Goal: Information Seeking & Learning: Find specific fact

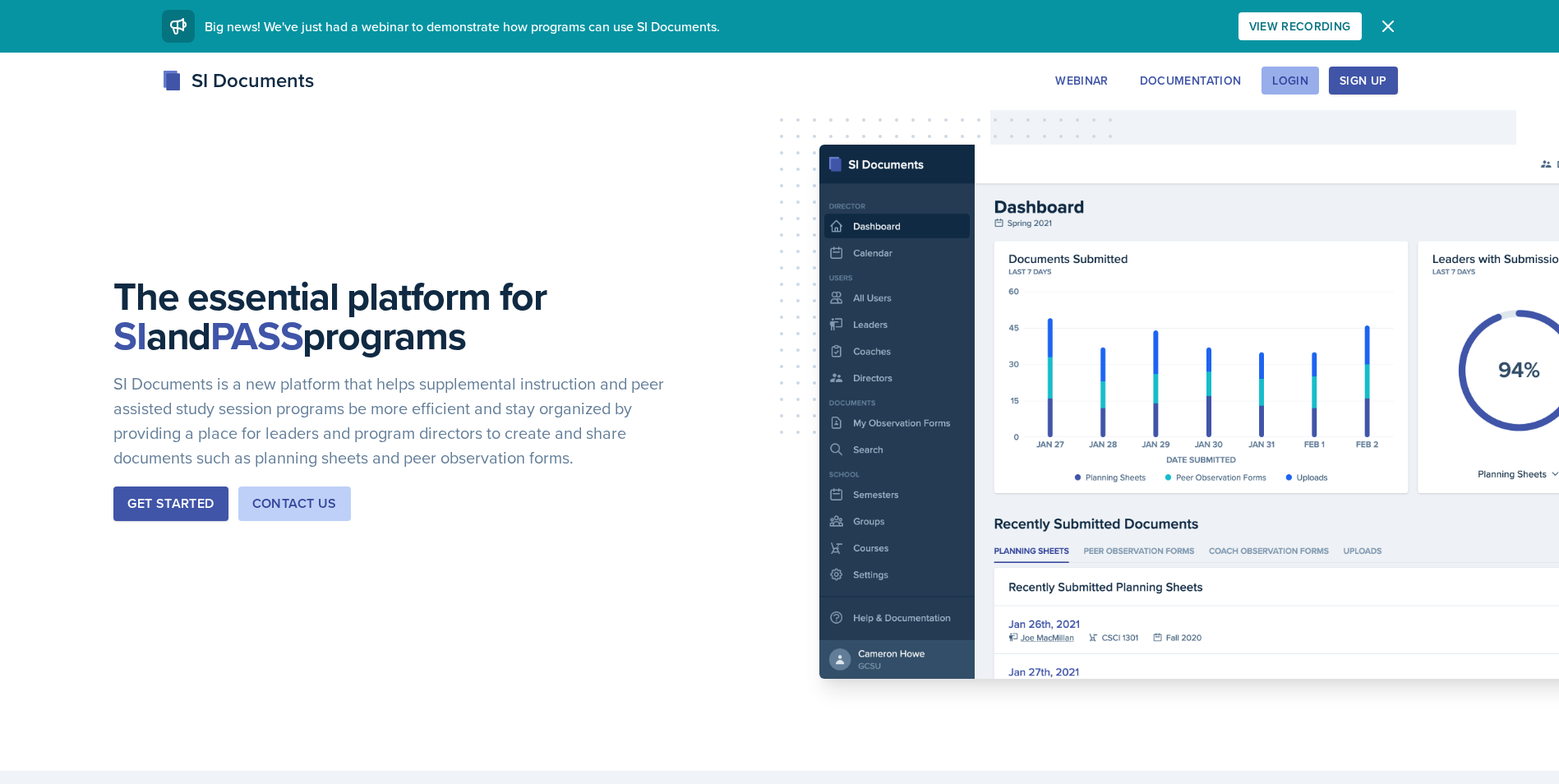
click at [1274, 67] on button "Login" at bounding box center [1289, 81] width 57 height 28
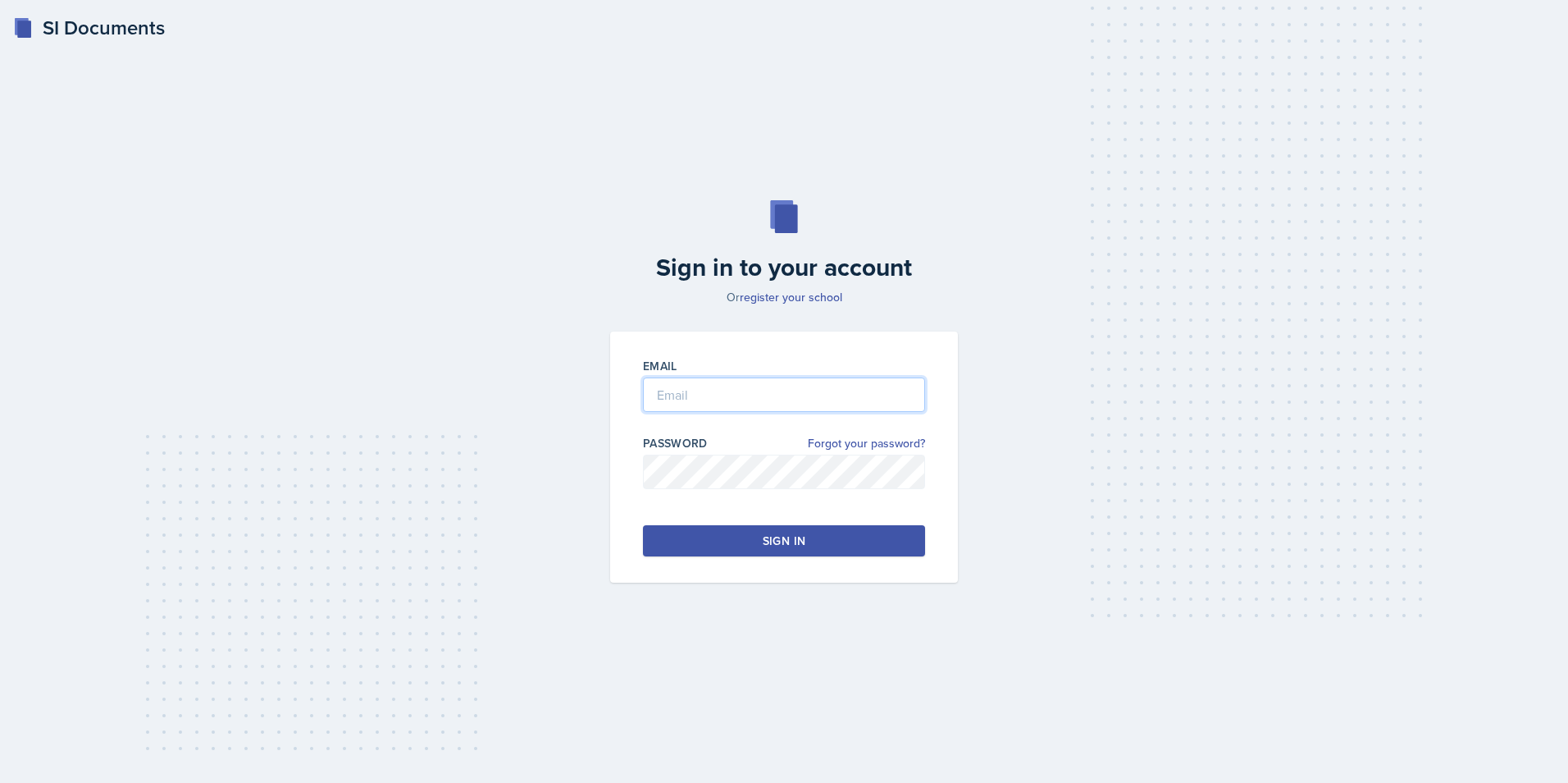
click at [715, 401] on input "email" at bounding box center [784, 394] width 282 height 35
type input "[EMAIL_ADDRESS][DOMAIN_NAME]"
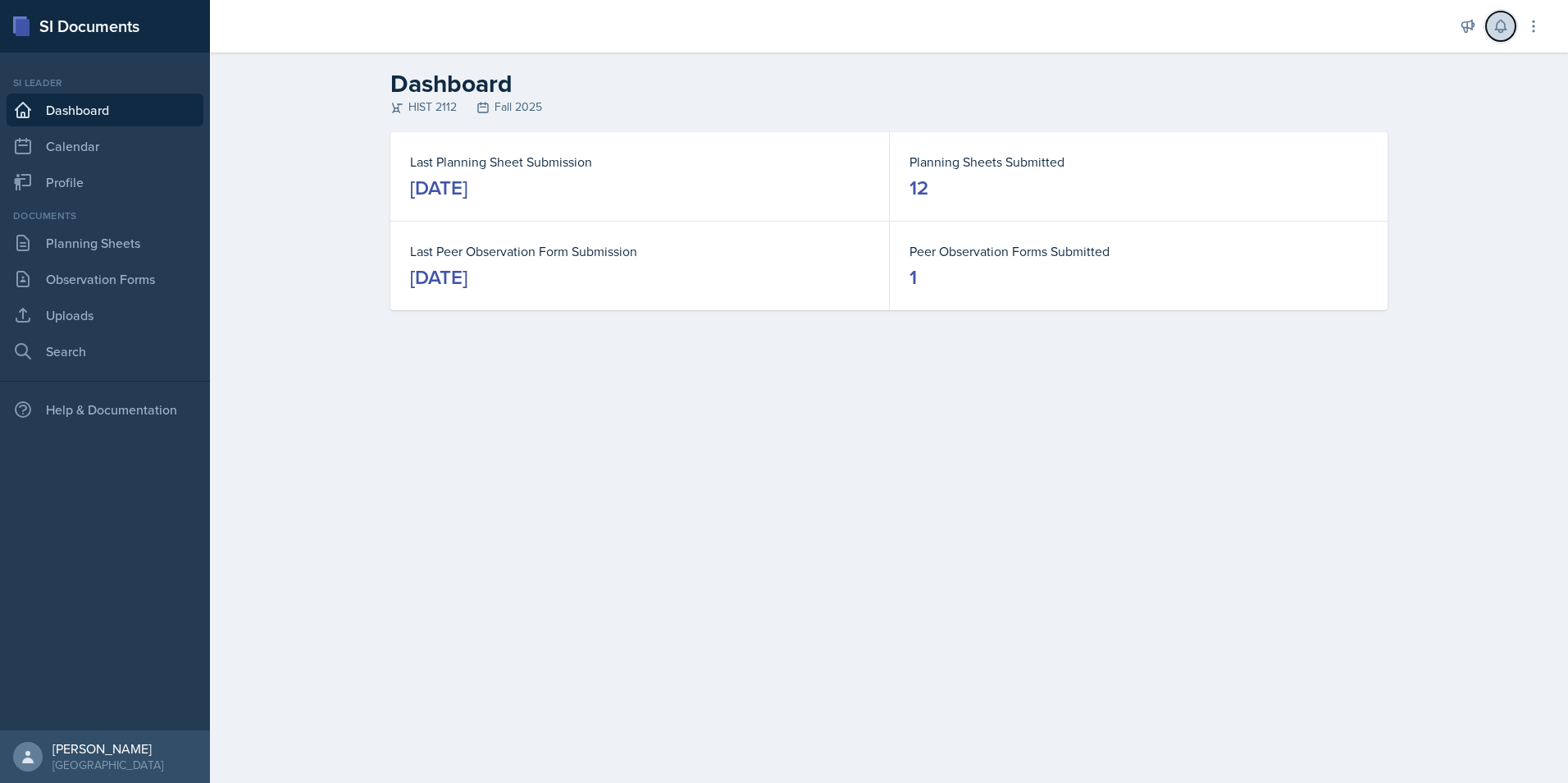
click at [1498, 17] on button at bounding box center [1501, 26] width 30 height 30
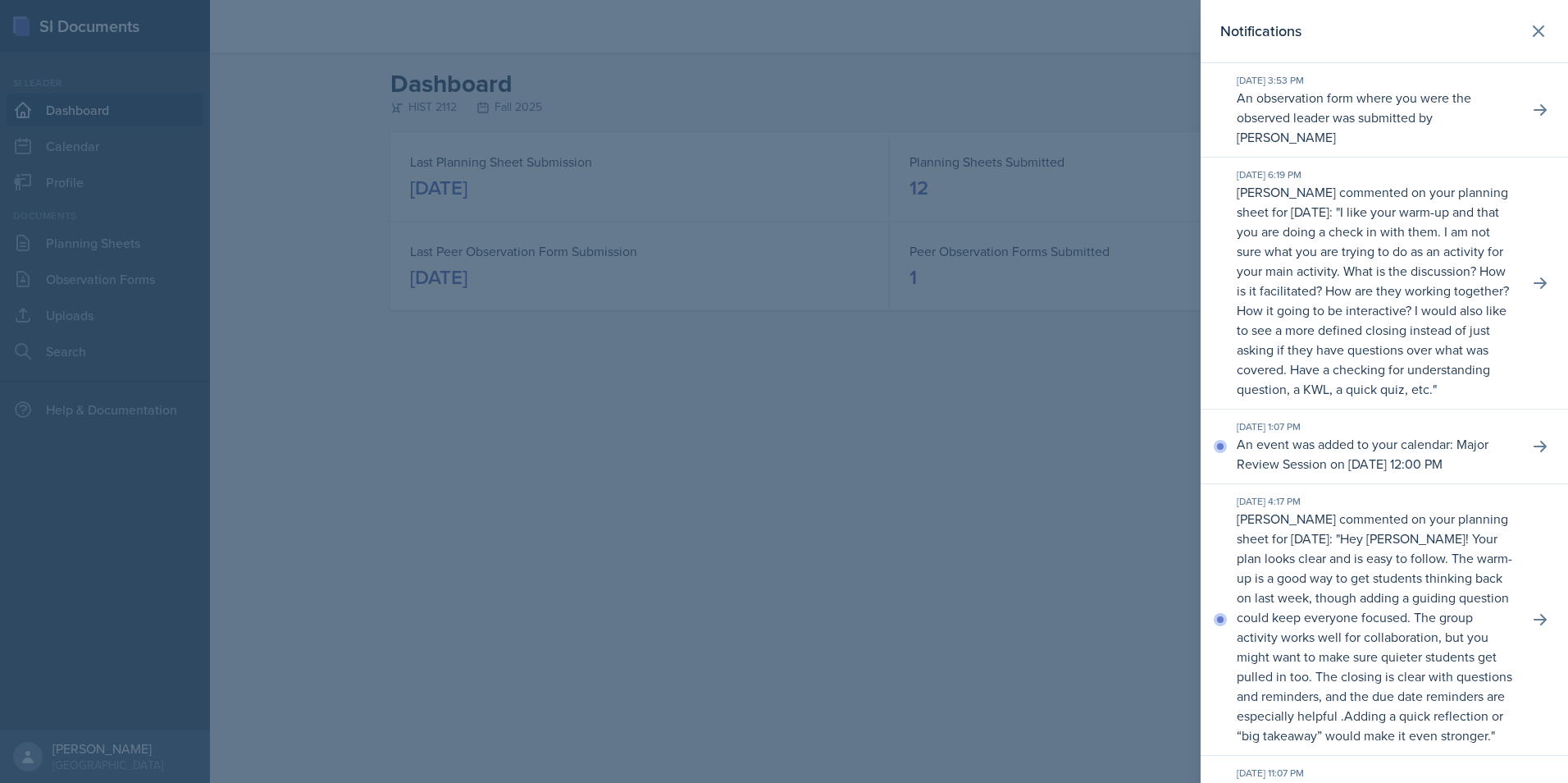
click at [681, 460] on div at bounding box center [784, 391] width 1568 height 783
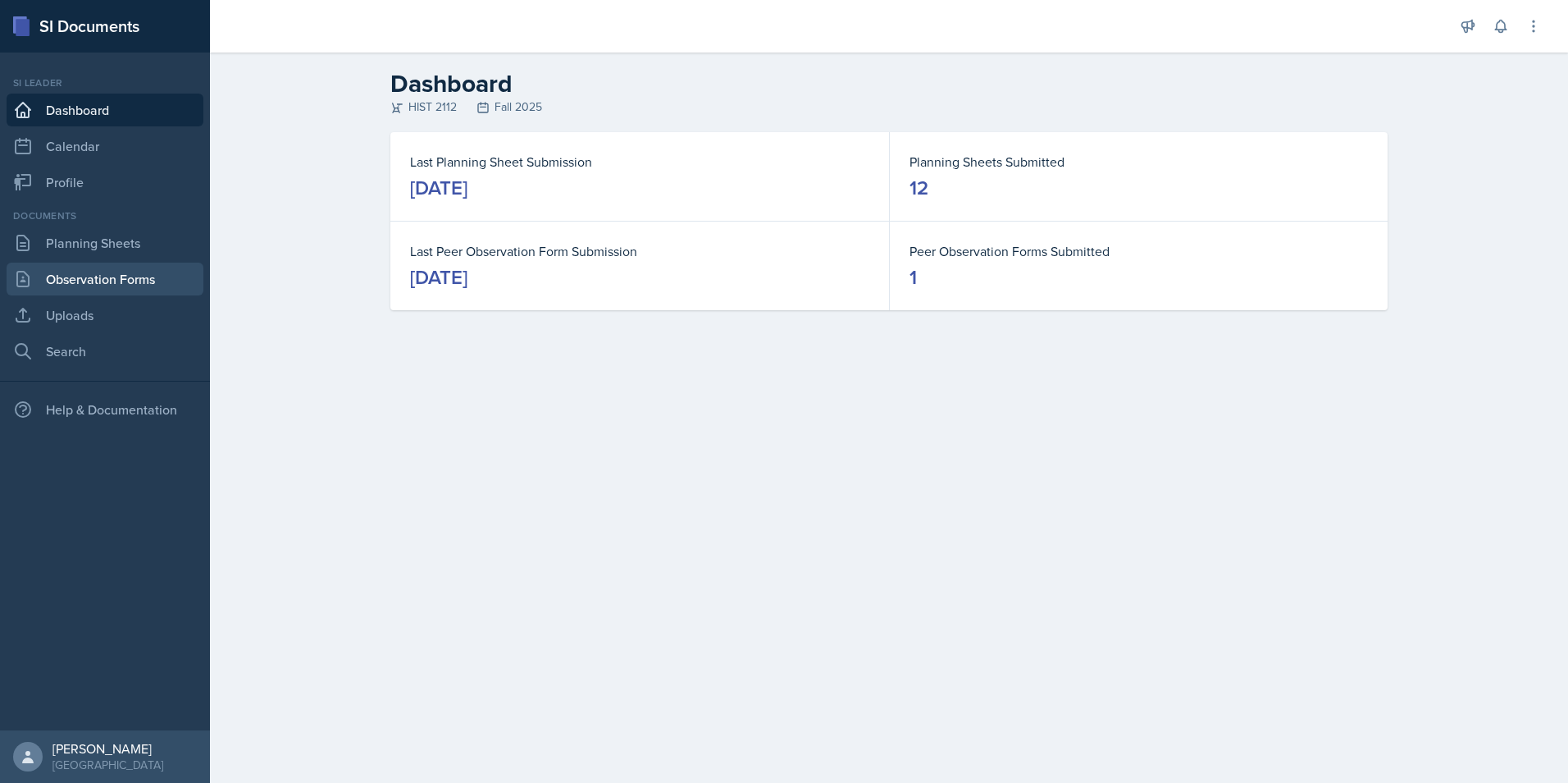
click at [70, 283] on link "Observation Forms" at bounding box center [105, 279] width 196 height 33
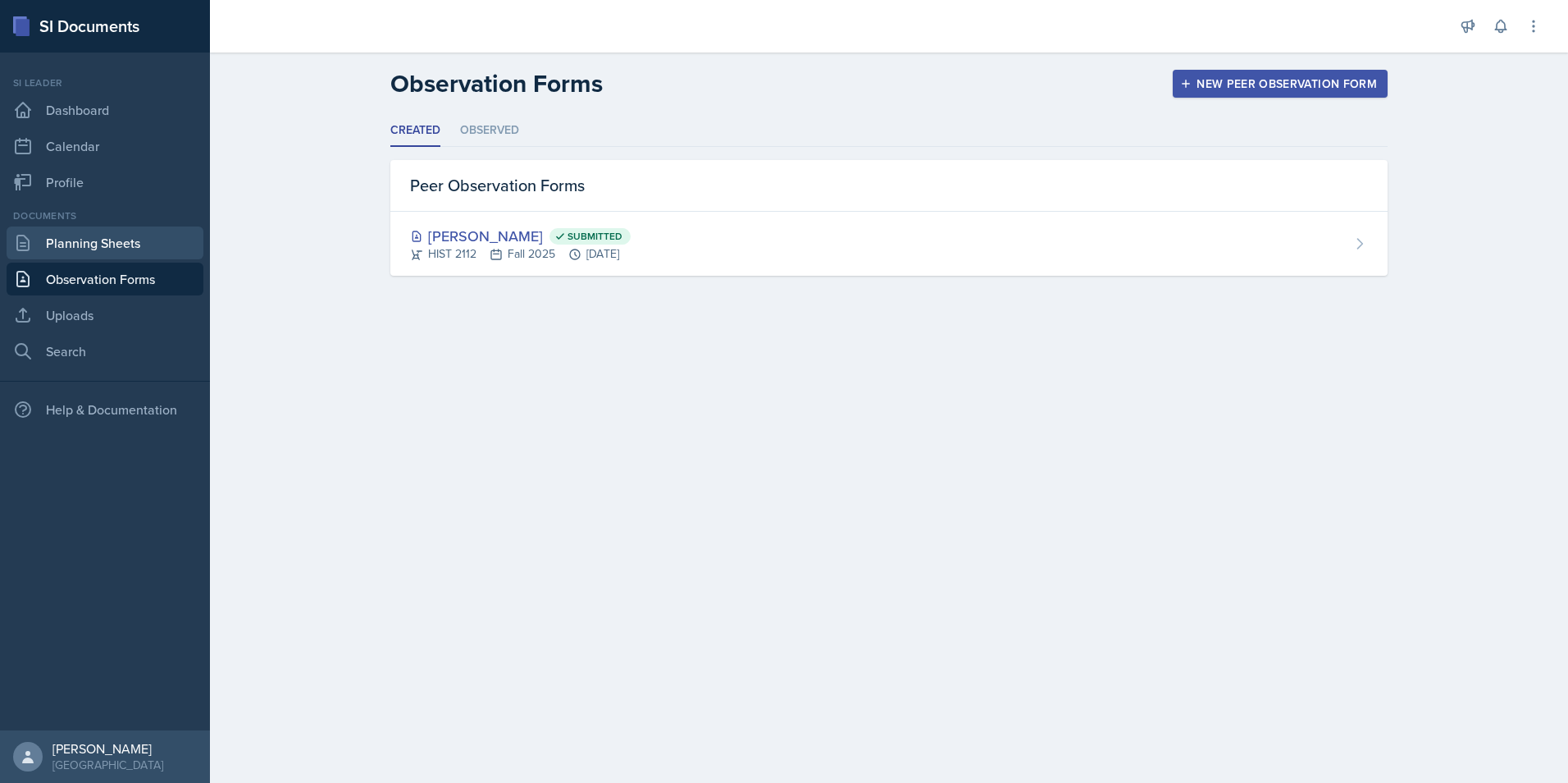
click at [90, 244] on link "Planning Sheets" at bounding box center [105, 242] width 196 height 33
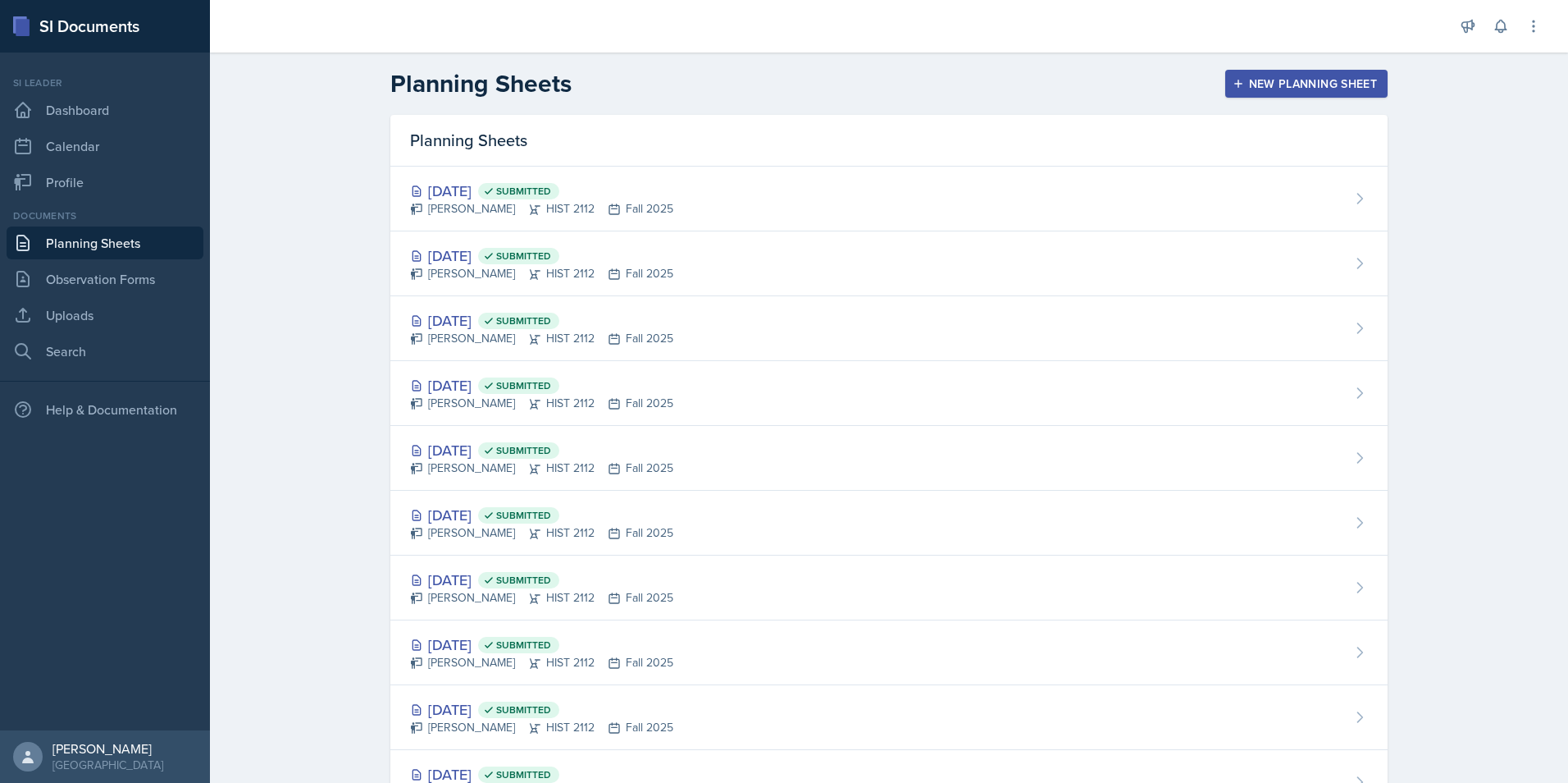
click at [83, 369] on nav "Si leader Dashboard Calendar Profile Documents Planning Sheets Observation Form…" at bounding box center [105, 391] width 210 height 677
click at [83, 350] on link "Search" at bounding box center [105, 351] width 196 height 33
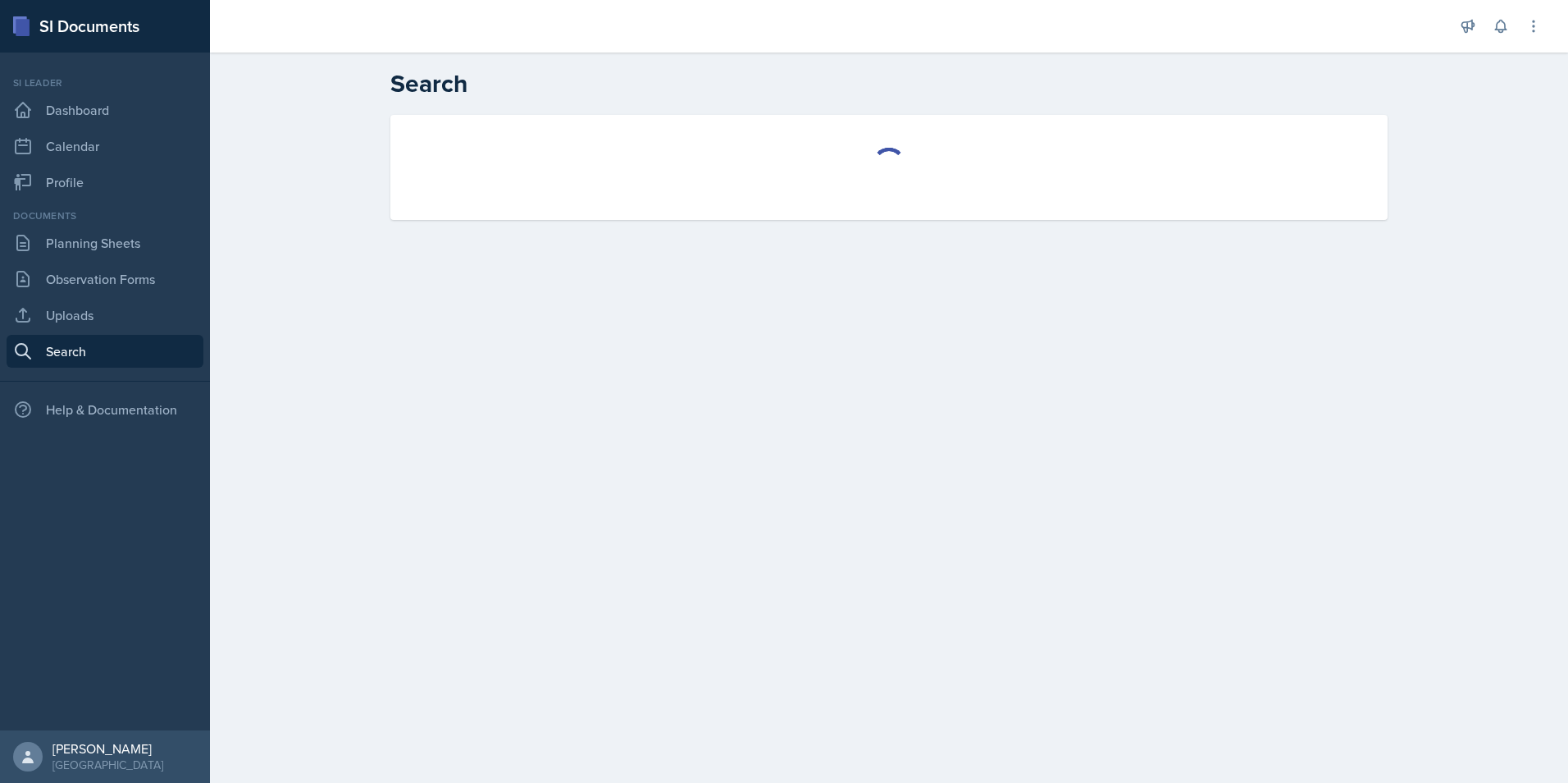
select select "all"
select select "1"
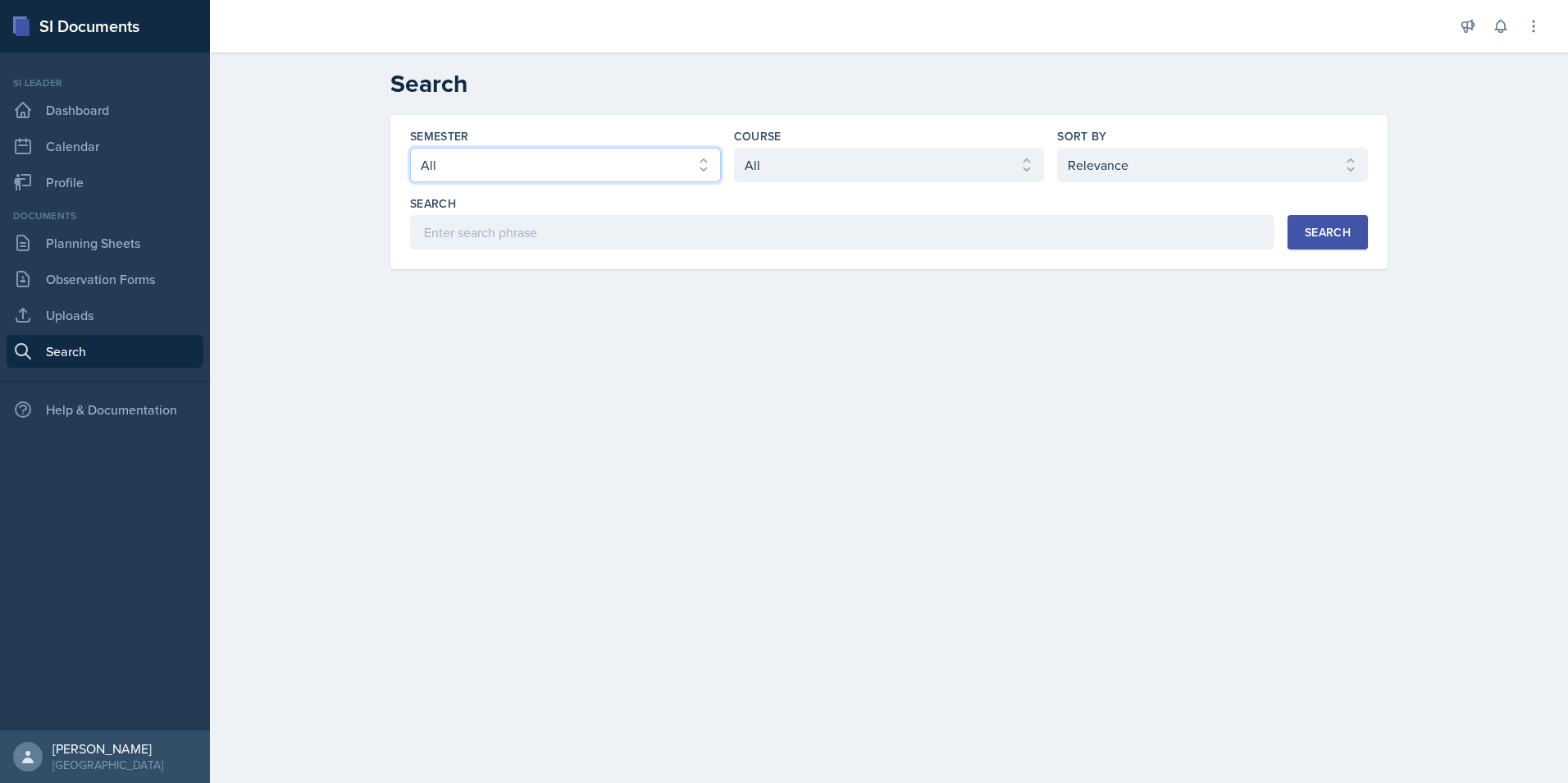
click at [534, 153] on select "Select semester All Fall 2025 Summer 2025 Spring 2025 Fall 2024 Summer 2024 Spr…" at bounding box center [566, 165] width 310 height 35
select select "2bed604d-1099-4043-b1bc-2365e8740244"
click at [410, 148] on select "Select semester All Fall 2025 Summer 2025 Spring 2025 Fall 2024 Summer 2024 Spr…" at bounding box center [566, 165] width 310 height 35
click at [889, 166] on select "Select course All ACCT 2101 ACCT 2102 ACCT 4050 ANTH 1102 ANTH 3301 ARCH 1000 A…" at bounding box center [889, 165] width 310 height 35
select select "e03f2d5a-f3a5-4e0e-9167-550ff5b2876a"
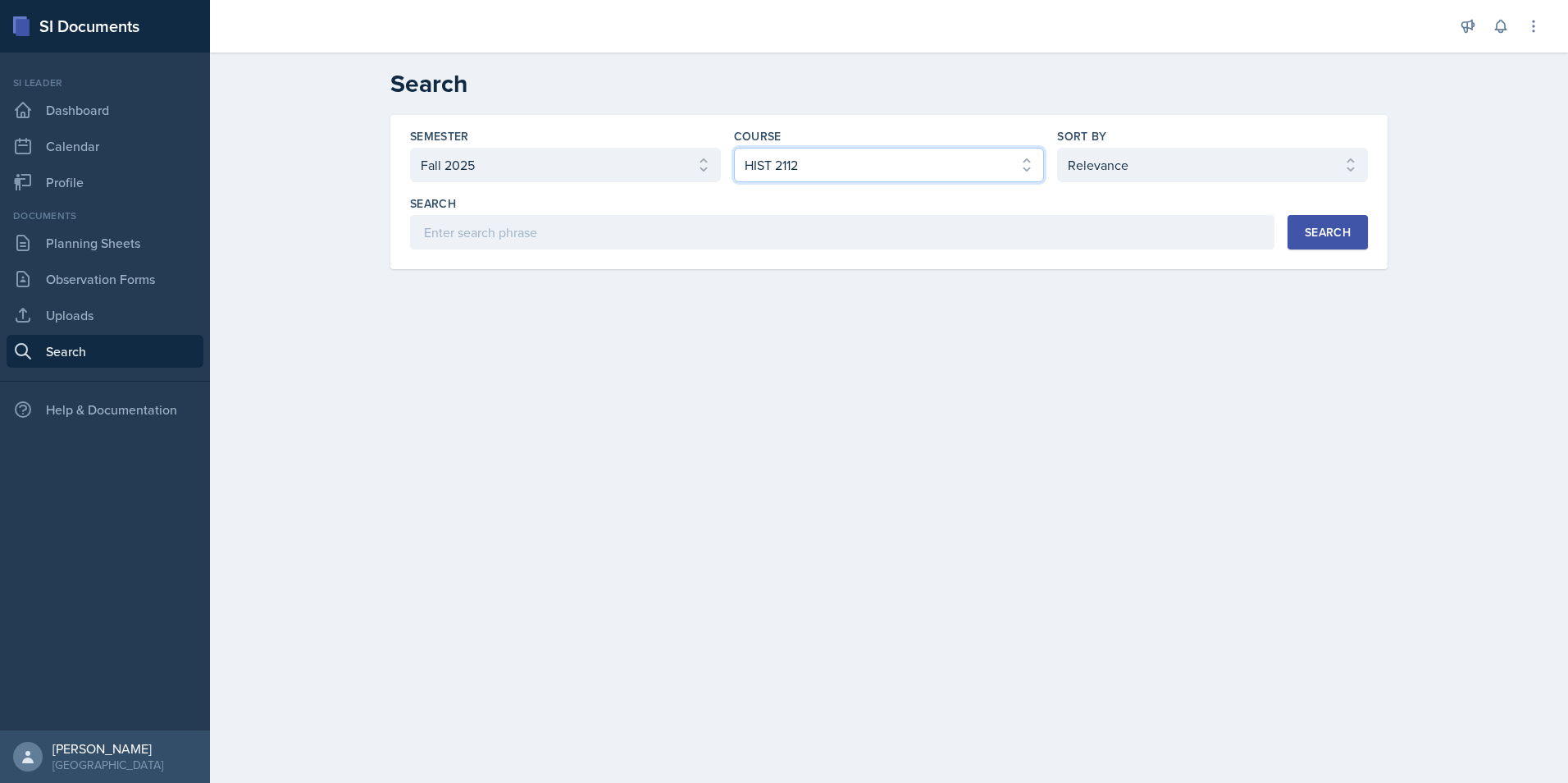
click at [734, 148] on select "Select course All ACCT 2101 ACCT 2102 ACCT 4050 ANTH 1102 ANTH 3301 ARCH 1000 A…" at bounding box center [889, 165] width 310 height 35
click at [1313, 238] on div "Search" at bounding box center [1327, 232] width 46 height 13
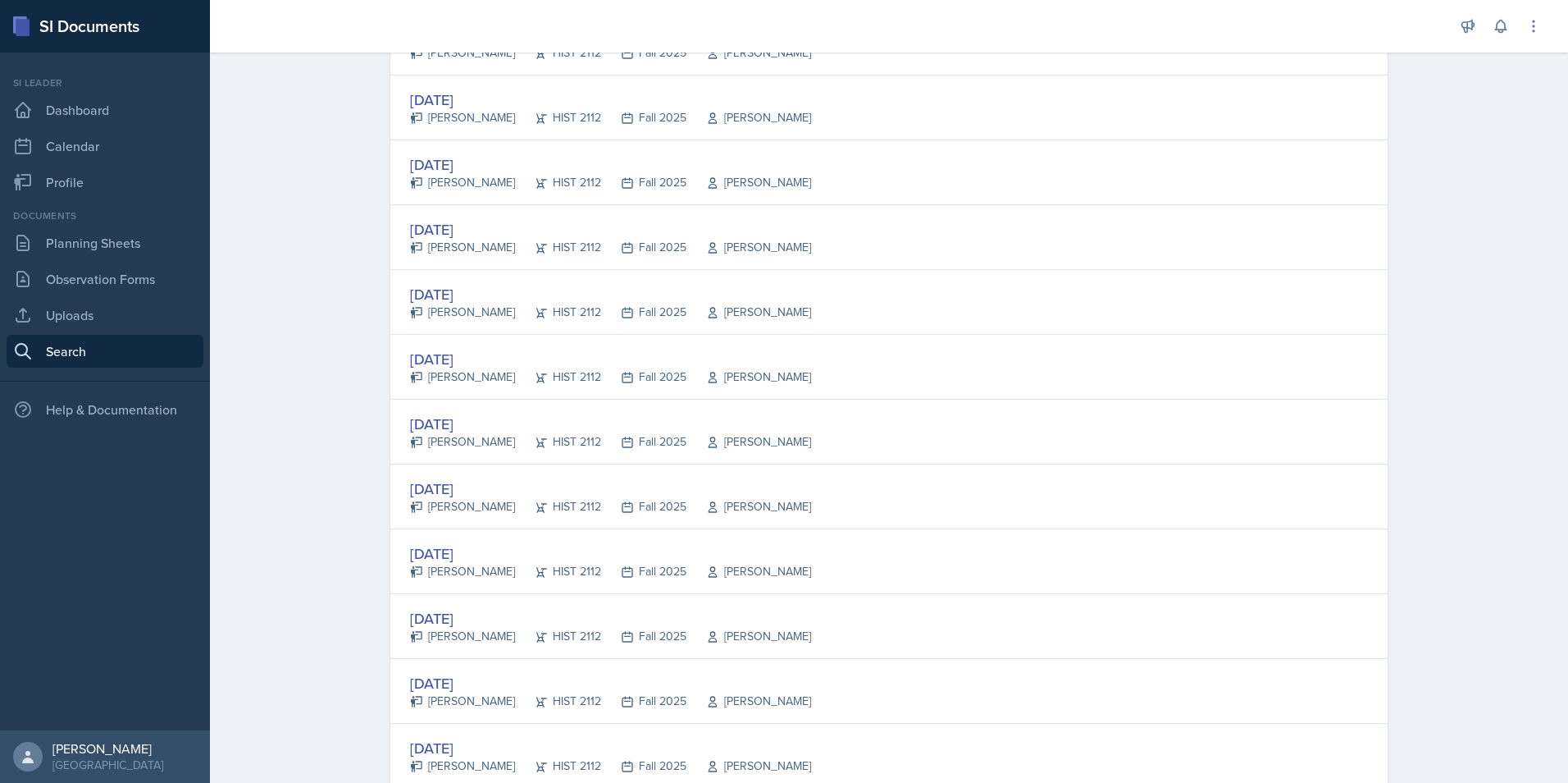
scroll to position [1887, 0]
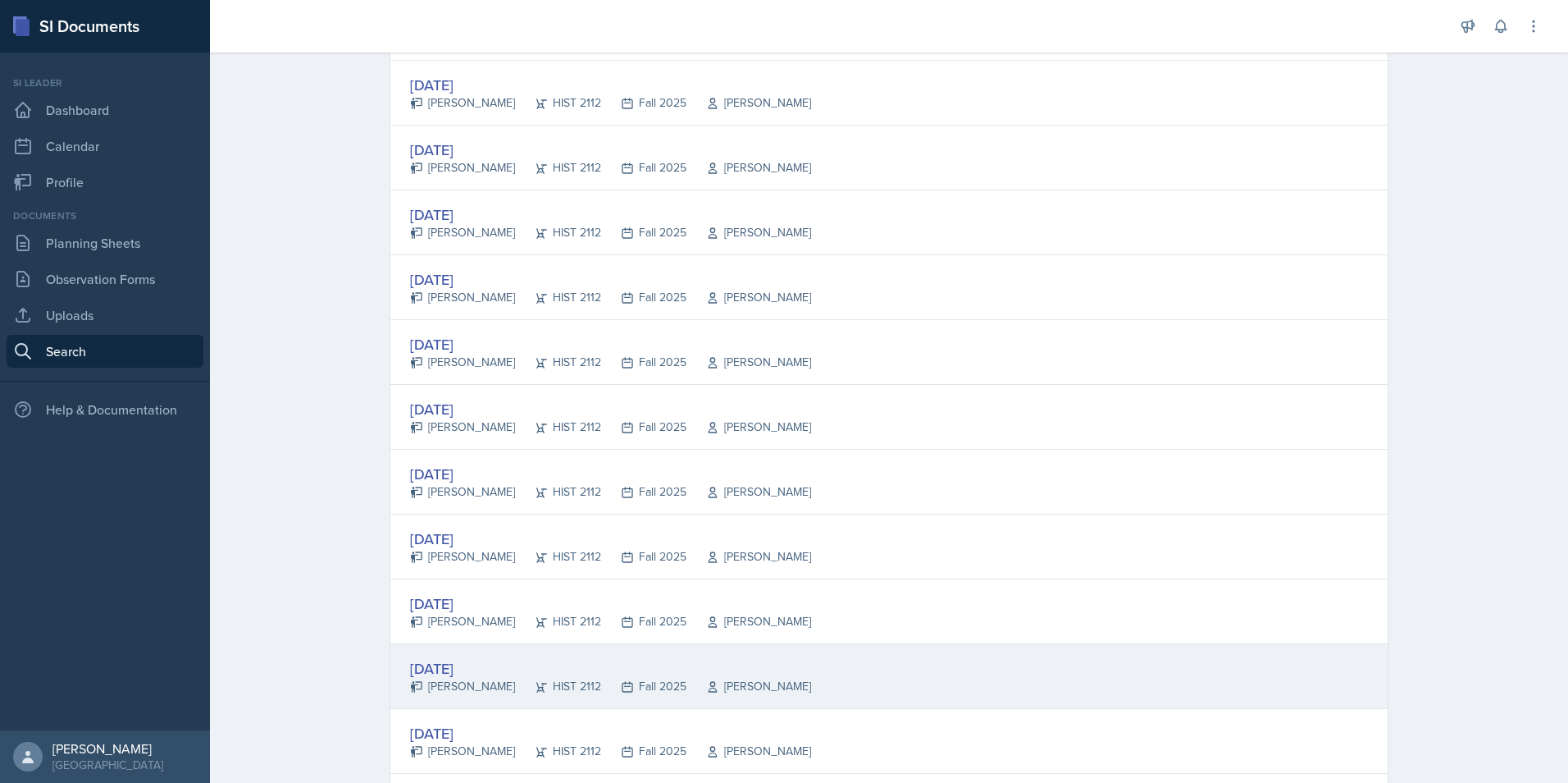
click at [469, 660] on div "[DATE]" at bounding box center [611, 669] width 401 height 22
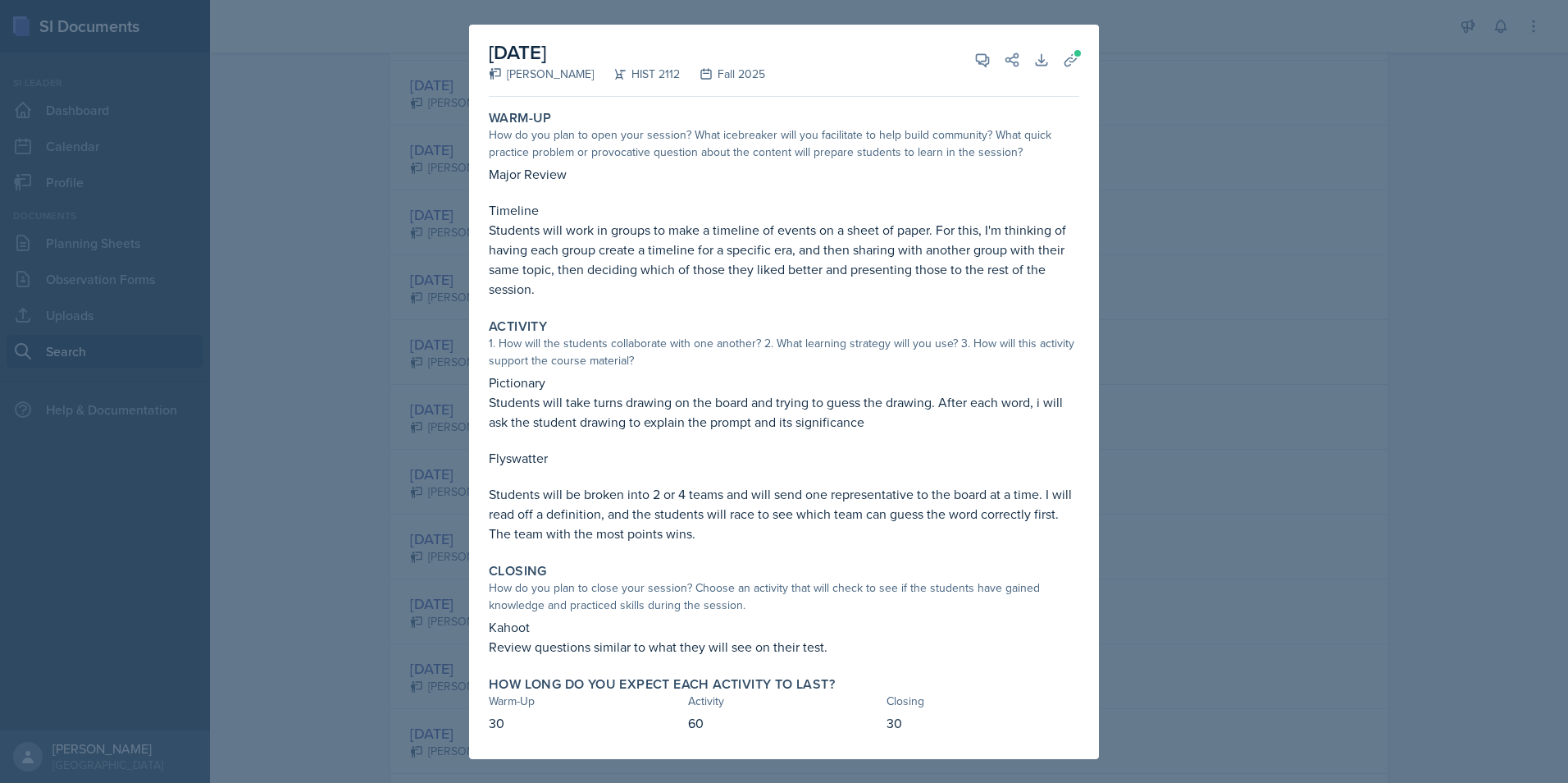
click at [1178, 311] on div at bounding box center [784, 391] width 1568 height 783
